Goal: Complete application form: Complete application form

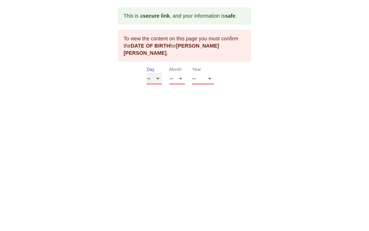
click at [159, 79] on select "-- 01 02 03 04 05 06 07 08 09 10 11 12 13 14 15 16 17 18 19 20 21 22 23 24 25 2…" at bounding box center [154, 79] width 15 height 12
select select "09"
click at [147, 73] on select "-- 01 02 03 04 05 06 07 08 09 10 11 12 13 14 15 16 17 18 19 20 21 22 23 24 25 2…" at bounding box center [154, 79] width 15 height 12
click at [181, 77] on select "-- 01 02 03 04 05 06 07 08 09 10 11 12" at bounding box center [176, 79] width 15 height 12
select select "02"
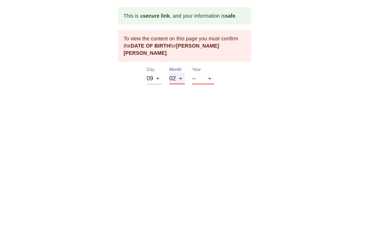
click at [169, 73] on select "-- 01 02 03 04 05 06 07 08 09 10 11 12" at bounding box center [176, 79] width 15 height 12
click at [210, 78] on select "-- 2025 2024 2023 2022 2021 2020 2019 2018 2017 2016 2015 2014 2013 2012 2011 2…" at bounding box center [203, 79] width 22 height 12
select select "1955"
click at [192, 84] on select "-- 2025 2024 2023 2022 2021 2020 2019 2018 2017 2016 2015 2014 2013 2012 2011 2…" at bounding box center [203, 79] width 22 height 12
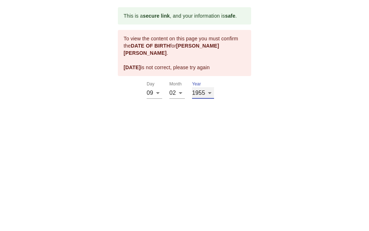
click at [210, 94] on select "-- 2025 2024 2023 2022 2021 2020 2019 2018 2017 2016 2015 2014 2013 2012 2011 2…" at bounding box center [203, 93] width 22 height 12
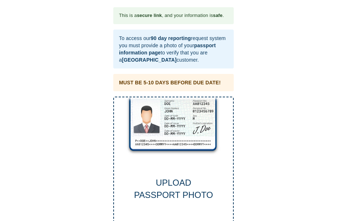
click at [152, 121] on div "UPLOAD PASSPORT PHOTO" at bounding box center [173, 166] width 121 height 141
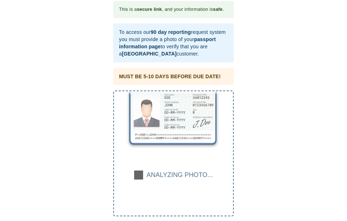
scroll to position [14, 0]
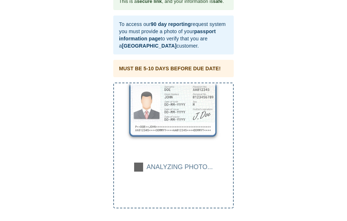
drag, startPoint x: 350, startPoint y: 107, endPoint x: 26, endPoint y: 104, distance: 323.6
click at [26, 104] on div "This is a secure link , and your information is safe . To access our 90 day rep…" at bounding box center [173, 100] width 333 height 215
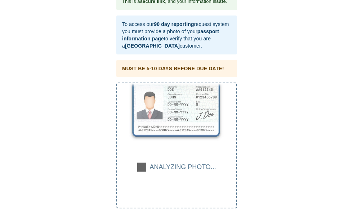
scroll to position [0, 0]
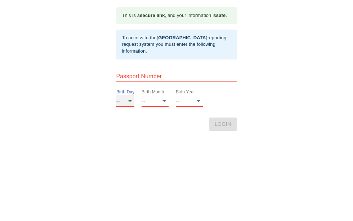
click at [129, 101] on select "-- 01 02 03 04 05 06 07 08 09 10 11 12 13 14 15 16 17 18 19 20 21 22 23 24 25 2…" at bounding box center [125, 101] width 18 height 12
select select "09"
click at [116, 95] on select "-- 01 02 03 04 05 06 07 08 09 10 11 12 13 14 15 16 17 18 19 20 21 22 23 24 25 2…" at bounding box center [125, 101] width 18 height 12
click at [163, 100] on select "-- 01 02 03 04 05 06 07 08 09 10 11 12" at bounding box center [154, 101] width 27 height 12
select select "02"
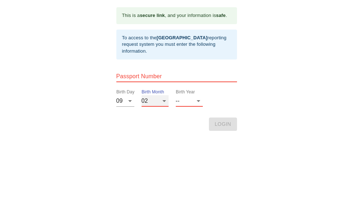
click at [141, 95] on select "-- 01 02 03 04 05 06 07 08 09 10 11 12" at bounding box center [154, 101] width 27 height 12
click at [199, 99] on select "-- 2025 2024 2023 2022 2021 2020 2019 2018 2017 2016 2015 2014 2013 2012 2011 2…" at bounding box center [189, 101] width 27 height 12
select select "1951"
click at [176, 95] on select "-- 2025 2024 2023 2022 2021 2020 2019 2018 2017 2016 2015 2014 2013 2012 2011 2…" at bounding box center [189, 101] width 27 height 12
click at [218, 14] on html "This is a secure link , and your information is safe . To access to the Thai Vi…" at bounding box center [176, 7] width 353 height 14
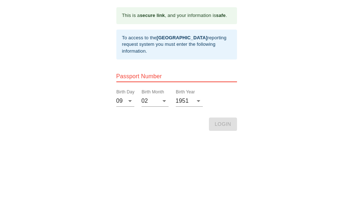
click at [227, 14] on html "This is a secure link , and your information is safe . To access to the Thai Vi…" at bounding box center [176, 7] width 353 height 14
click at [226, 14] on html "This is a secure link , and your information is safe . To access to the Thai Vi…" at bounding box center [176, 7] width 353 height 14
click at [227, 14] on html "This is a secure link , and your information is safe . To access to the Thai Vi…" at bounding box center [176, 7] width 353 height 14
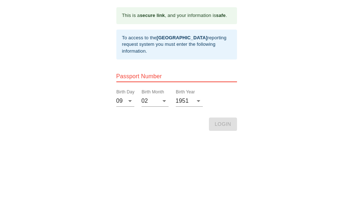
click at [227, 14] on html "This is a secure link , and your information is safe . To access to the Thai Vi…" at bounding box center [176, 7] width 353 height 14
click at [165, 72] on input "text" at bounding box center [176, 77] width 121 height 12
click at [118, 76] on input "text" at bounding box center [176, 77] width 121 height 12
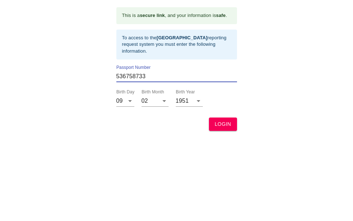
type input "536758733"
click at [227, 124] on span "LOGIN" at bounding box center [223, 124] width 17 height 9
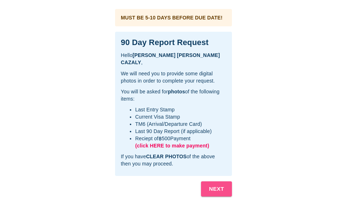
click at [211, 186] on b "NEXT" at bounding box center [216, 188] width 15 height 9
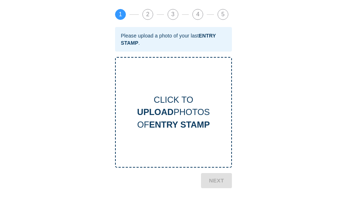
click at [188, 146] on div "CLICK TO UPLOAD PHOTOS OF ENTRY STAMP" at bounding box center [173, 112] width 117 height 111
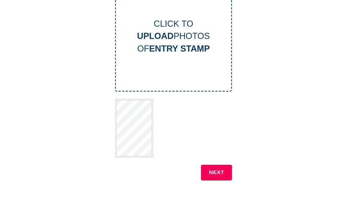
scroll to position [77, 0]
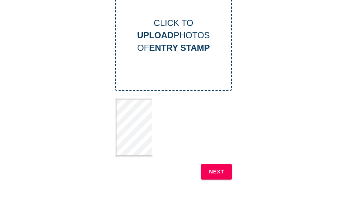
drag, startPoint x: 152, startPoint y: 127, endPoint x: 216, endPoint y: 104, distance: 68.0
click at [216, 104] on div at bounding box center [173, 127] width 117 height 59
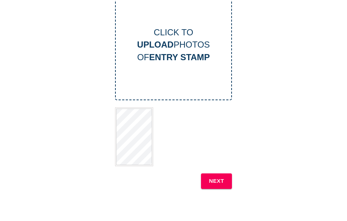
scroll to position [0, 0]
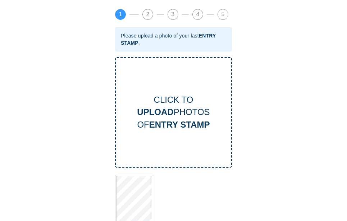
click at [123, 12] on span "1" at bounding box center [121, 14] width 10 height 10
click at [132, 42] on b "ENTRY STAMP" at bounding box center [168, 39] width 95 height 13
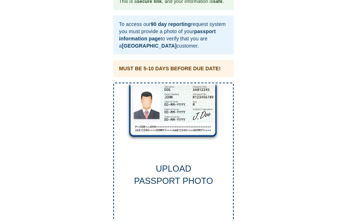
scroll to position [30, 0]
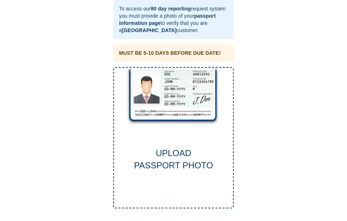
click at [155, 119] on div "UPLOAD PASSPORT PHOTO" at bounding box center [173, 137] width 121 height 141
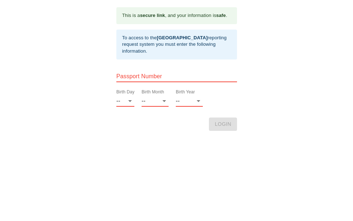
scroll to position [0, 0]
click at [125, 76] on input "text" at bounding box center [176, 77] width 121 height 12
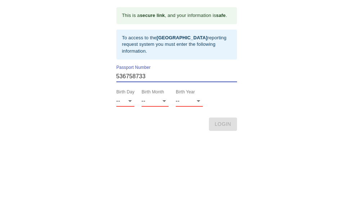
type input "536758733"
click at [129, 101] on select "-- 01 02 03 04 05 06 07 08 09 10 11 12 13 14 15 16 17 18 19 20 21 22 23 24 25 2…" at bounding box center [125, 101] width 18 height 12
select select "09"
click at [116, 95] on select "-- 01 02 03 04 05 06 07 08 09 10 11 12 13 14 15 16 17 18 19 20 21 22 23 24 25 2…" at bounding box center [125, 101] width 18 height 12
click at [162, 100] on select "-- 01 02 03 04 05 06 07 08 09 10 11 12" at bounding box center [154, 101] width 27 height 12
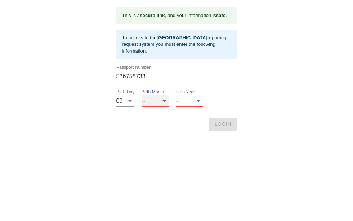
select select "02"
click at [141, 95] on select "-- 01 02 03 04 05 06 07 08 09 10 11 12" at bounding box center [154, 101] width 27 height 12
click at [198, 98] on select "-- 2025 2024 2023 2022 2021 2020 2019 2018 2017 2016 2015 2014 2013 2012 2011 2…" at bounding box center [189, 101] width 27 height 12
select select "1951"
click at [176, 95] on select "-- 2025 2024 2023 2022 2021 2020 2019 2018 2017 2016 2015 2014 2013 2012 2011 2…" at bounding box center [189, 101] width 27 height 12
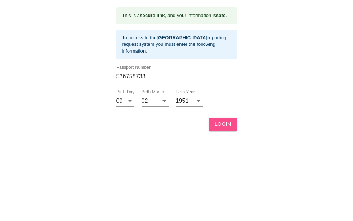
click at [221, 122] on span "LOGIN" at bounding box center [223, 124] width 17 height 9
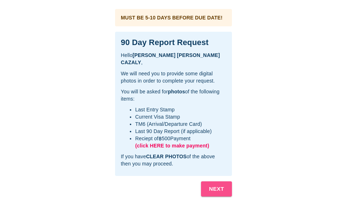
click at [216, 190] on b "NEXT" at bounding box center [216, 188] width 15 height 9
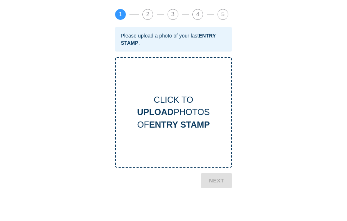
click at [146, 139] on div "CLICK TO UPLOAD PHOTOS OF ENTRY STAMP" at bounding box center [173, 112] width 117 height 111
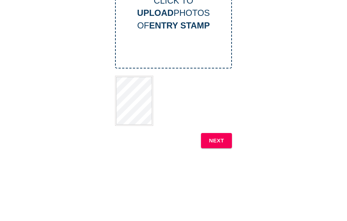
scroll to position [104, 0]
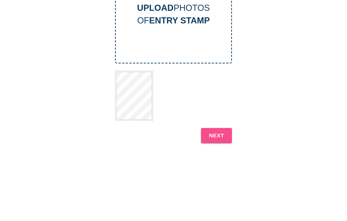
click at [217, 130] on button "NEXT" at bounding box center [216, 135] width 31 height 15
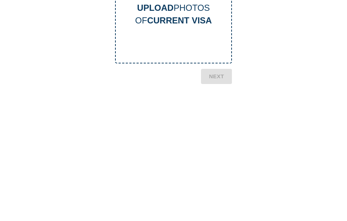
click at [162, 45] on div "CLICK TO UPLOAD PHOTOS OF CURRENT VISA" at bounding box center [173, 8] width 117 height 111
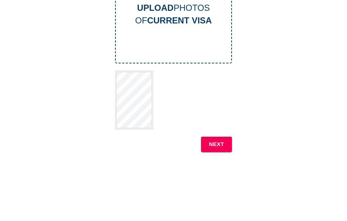
click at [210, 141] on b "NEXT" at bounding box center [216, 143] width 15 height 9
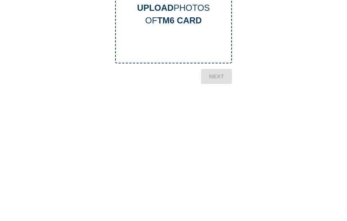
click at [215, 75] on div "1 2 3 4 5 Please upload a photo of your last TM6 CARD . CLICK TO UPLOAD PHOTOS …" at bounding box center [174, 199] width 124 height 596
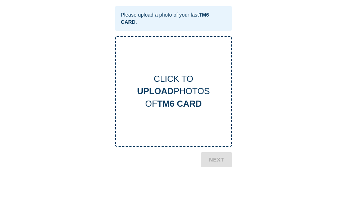
scroll to position [0, 0]
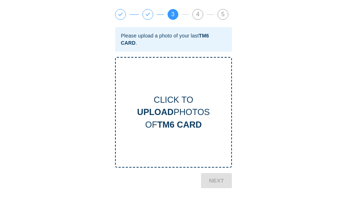
click at [153, 92] on div "CLICK TO UPLOAD PHOTOS OF TM6 CARD" at bounding box center [173, 112] width 117 height 111
click at [165, 140] on div "CLICK TO UPLOAD PHOTOS OF TM6 CARD" at bounding box center [173, 112] width 117 height 111
drag, startPoint x: 263, startPoint y: 155, endPoint x: 247, endPoint y: 167, distance: 20.5
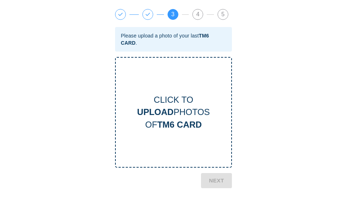
click at [134, 87] on div "CLICK TO UPLOAD PHOTOS OF TM6 CARD" at bounding box center [173, 112] width 117 height 111
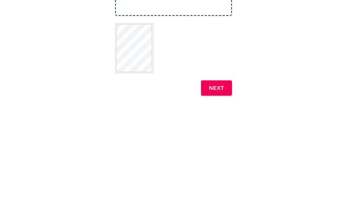
scroll to position [154, 0]
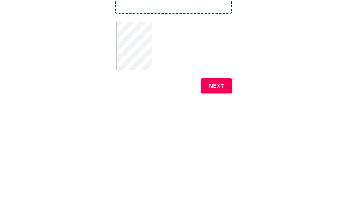
click at [216, 80] on button "NEXT" at bounding box center [216, 85] width 31 height 15
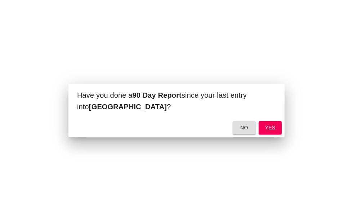
click at [216, 81] on div "Have you done a 90 Day Report since your last entry into Thailand ? no yes" at bounding box center [176, 110] width 353 height 221
click at [262, 126] on button "yes" at bounding box center [269, 127] width 23 height 13
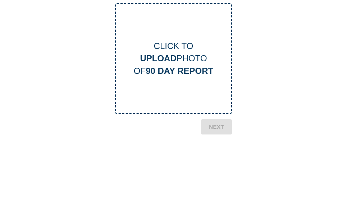
scroll to position [20, 0]
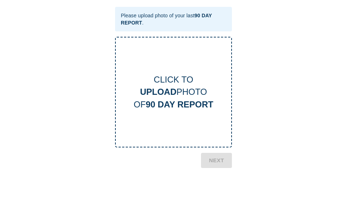
click at [170, 72] on div "CLICK TO UPLOAD PHOTO OF 90 DAY REPORT" at bounding box center [173, 92] width 117 height 111
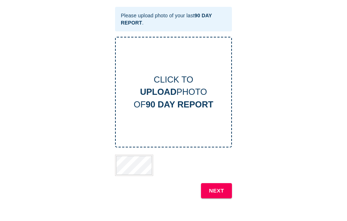
click at [211, 189] on b "NEXT" at bounding box center [216, 190] width 15 height 9
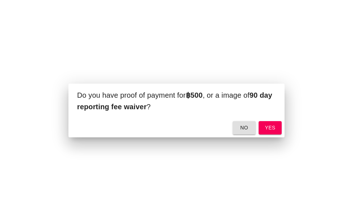
click at [272, 127] on span "yes" at bounding box center [270, 127] width 12 height 9
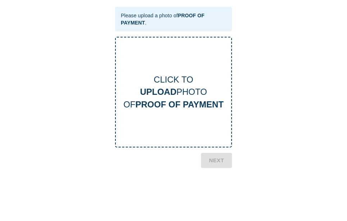
click at [157, 107] on b "PROOF OF PAYMENT" at bounding box center [179, 104] width 88 height 10
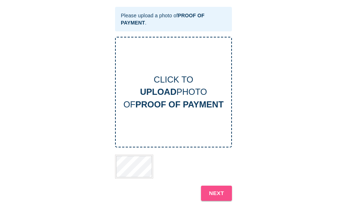
click at [217, 193] on b "NEXT" at bounding box center [216, 192] width 15 height 9
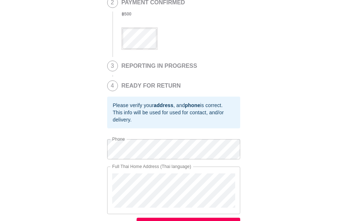
scroll to position [194, 0]
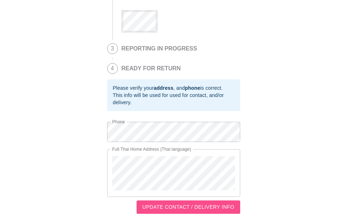
click at [173, 203] on span "UPDATE CONTACT / DELIVERY INFO" at bounding box center [189, 206] width 92 height 9
click at [216, 206] on span "UPDATE CONTACT / DELIVERY INFO" at bounding box center [189, 206] width 92 height 9
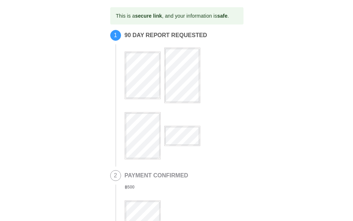
scroll to position [8, 0]
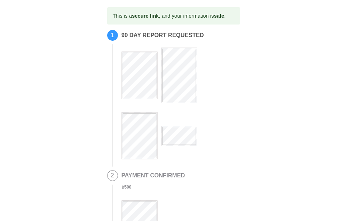
click at [87, 30] on div "This is a secure link , and your information is safe . 1 90 DAY REPORT REQUESTE…" at bounding box center [173, 205] width 333 height 396
